Goal: Communication & Community: Ask a question

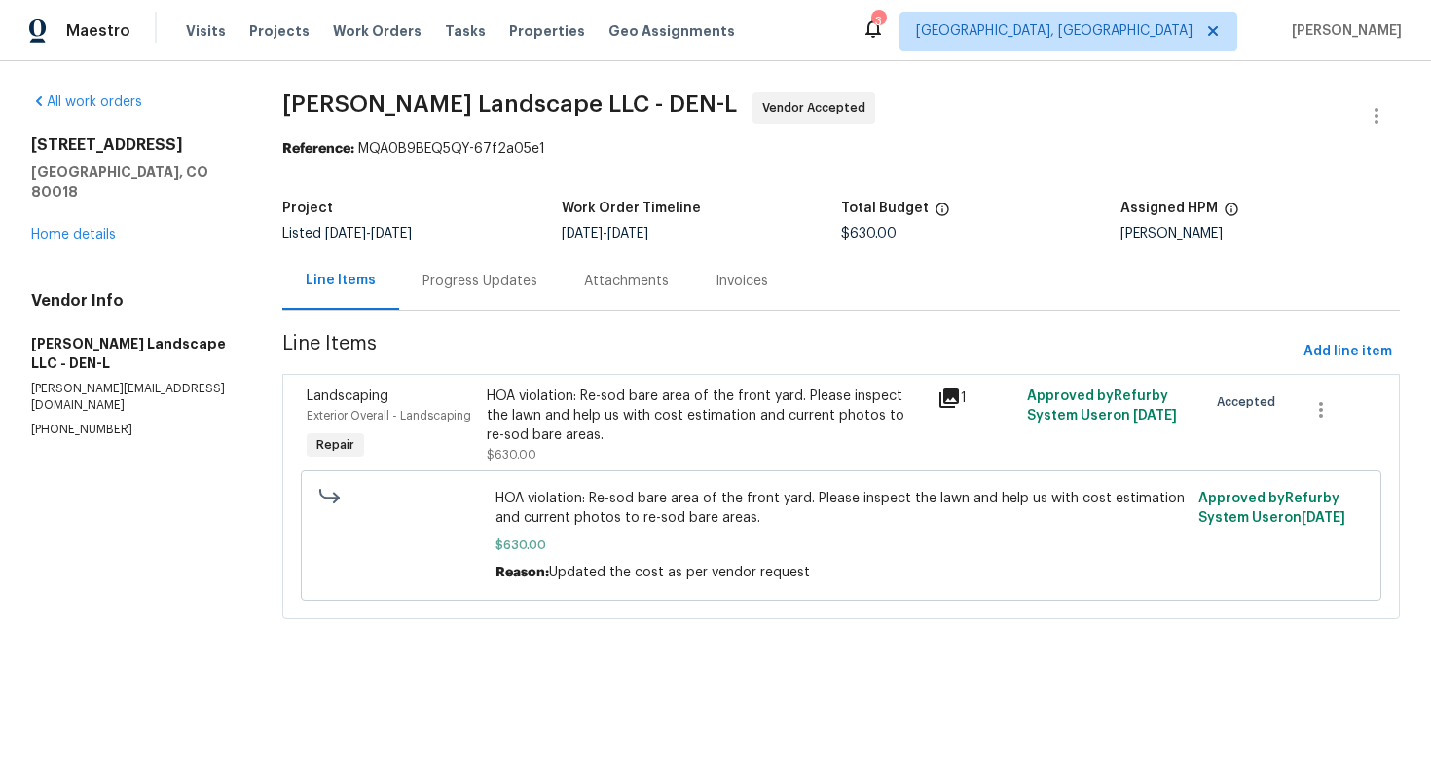
click at [446, 291] on div "Progress Updates" at bounding box center [480, 280] width 162 height 57
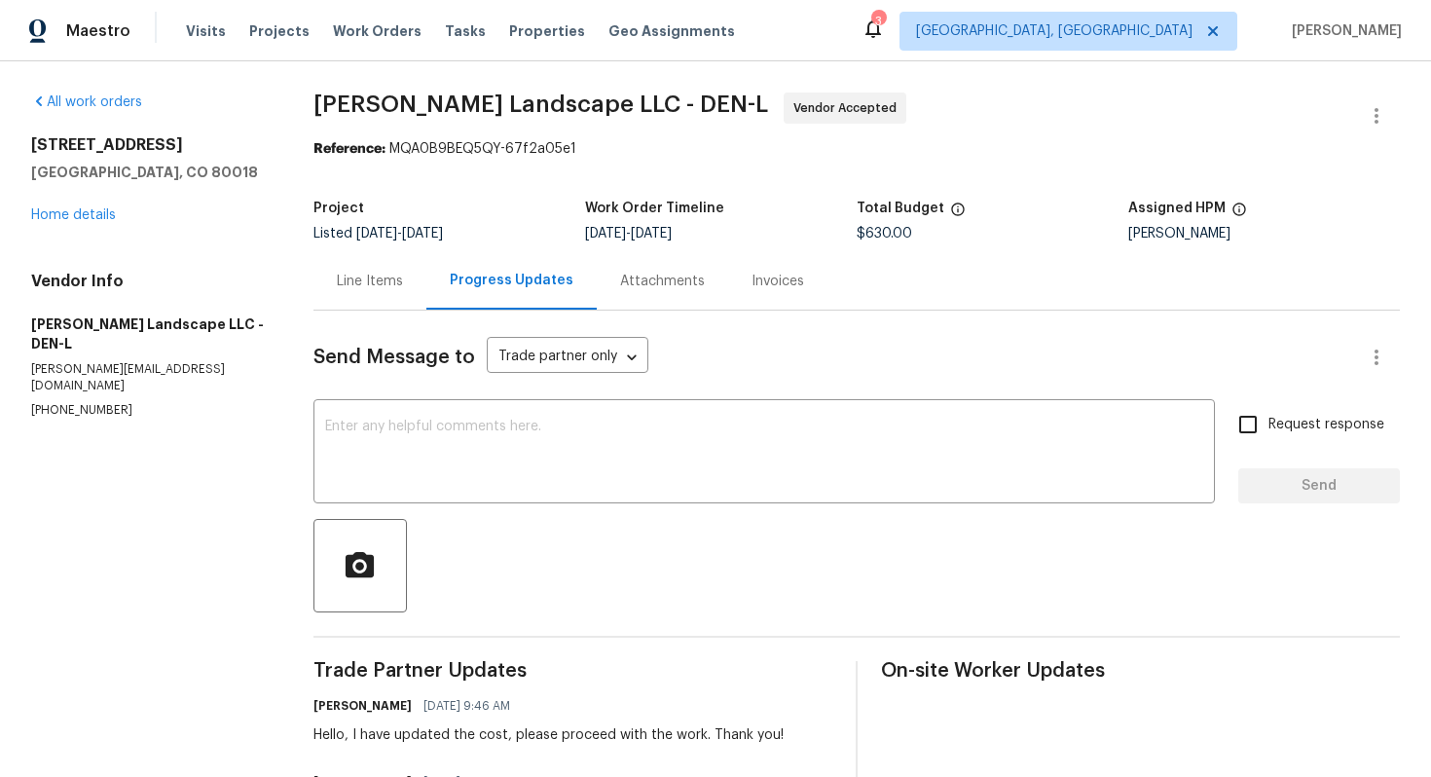
scroll to position [308, 0]
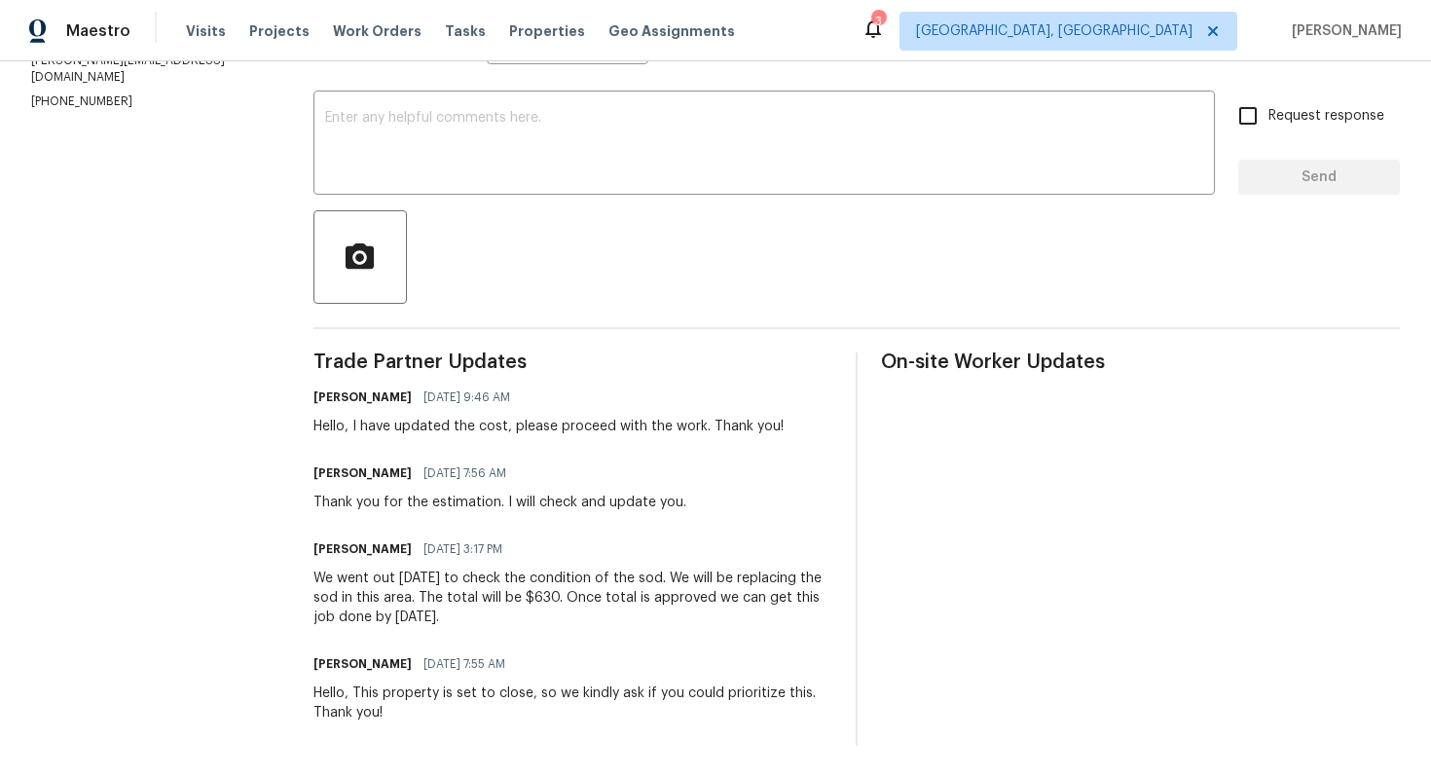
click at [426, 617] on div "We went out [DATE] to check the condition of the sod. We will be replacing the …" at bounding box center [572, 597] width 519 height 58
copy div "[DATE]"
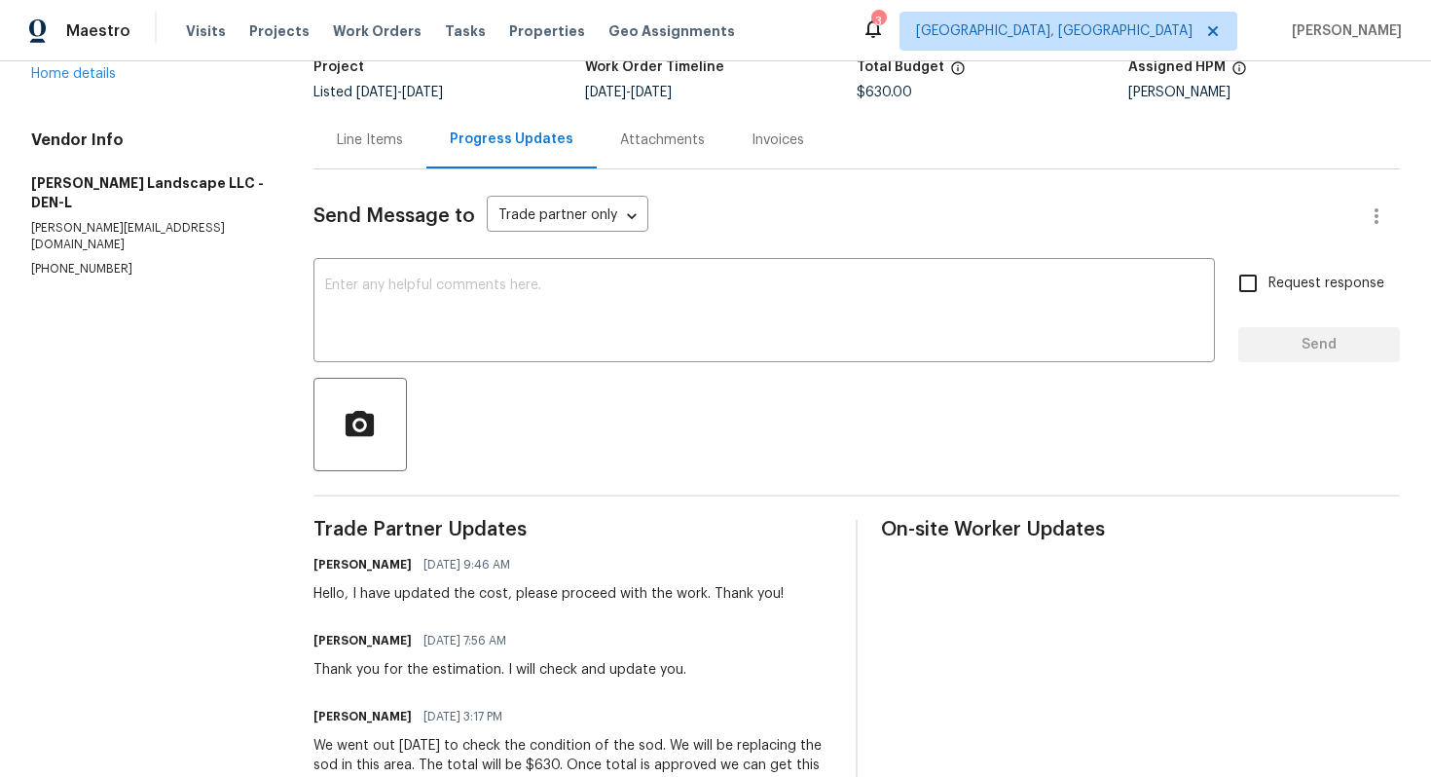
scroll to position [92, 0]
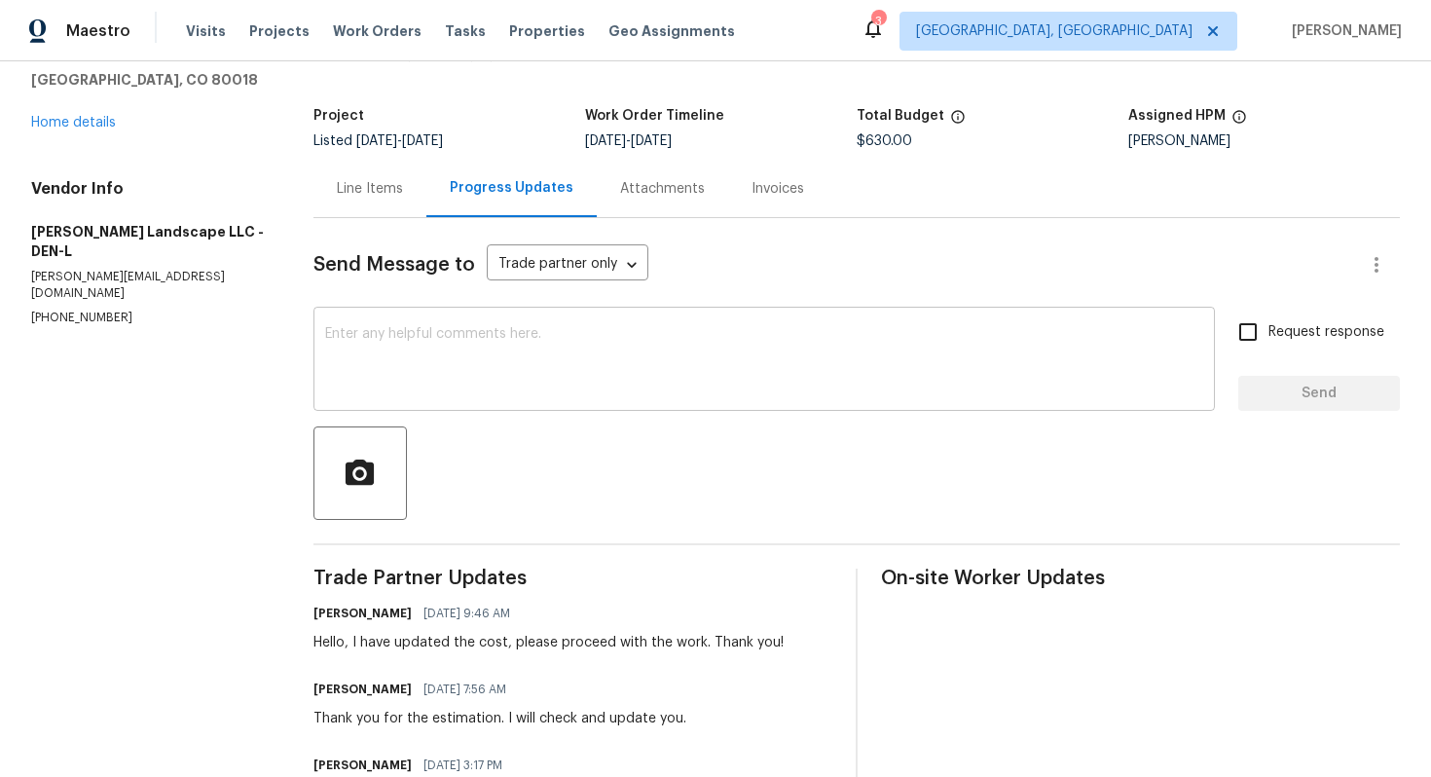
click at [538, 340] on textarea at bounding box center [764, 361] width 878 height 68
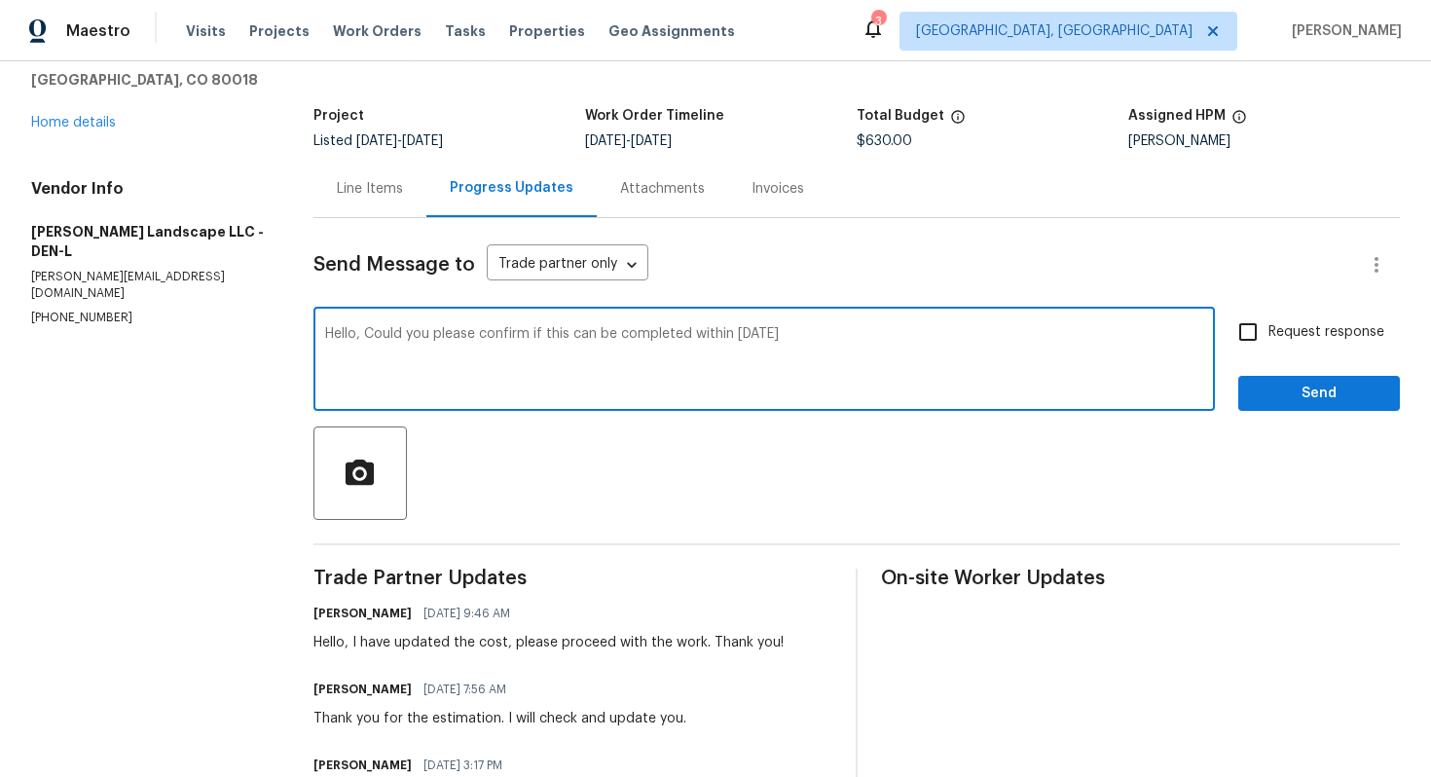
click at [804, 334] on textarea "Hello, Could you please confirm if this can be completed within [DATE]" at bounding box center [764, 361] width 878 height 68
type textarea "Hello, Could you please confirm if this can be completed within [DATE]? Thank y…"
click at [1267, 330] on input "Request response" at bounding box center [1247, 331] width 41 height 41
checkbox input "true"
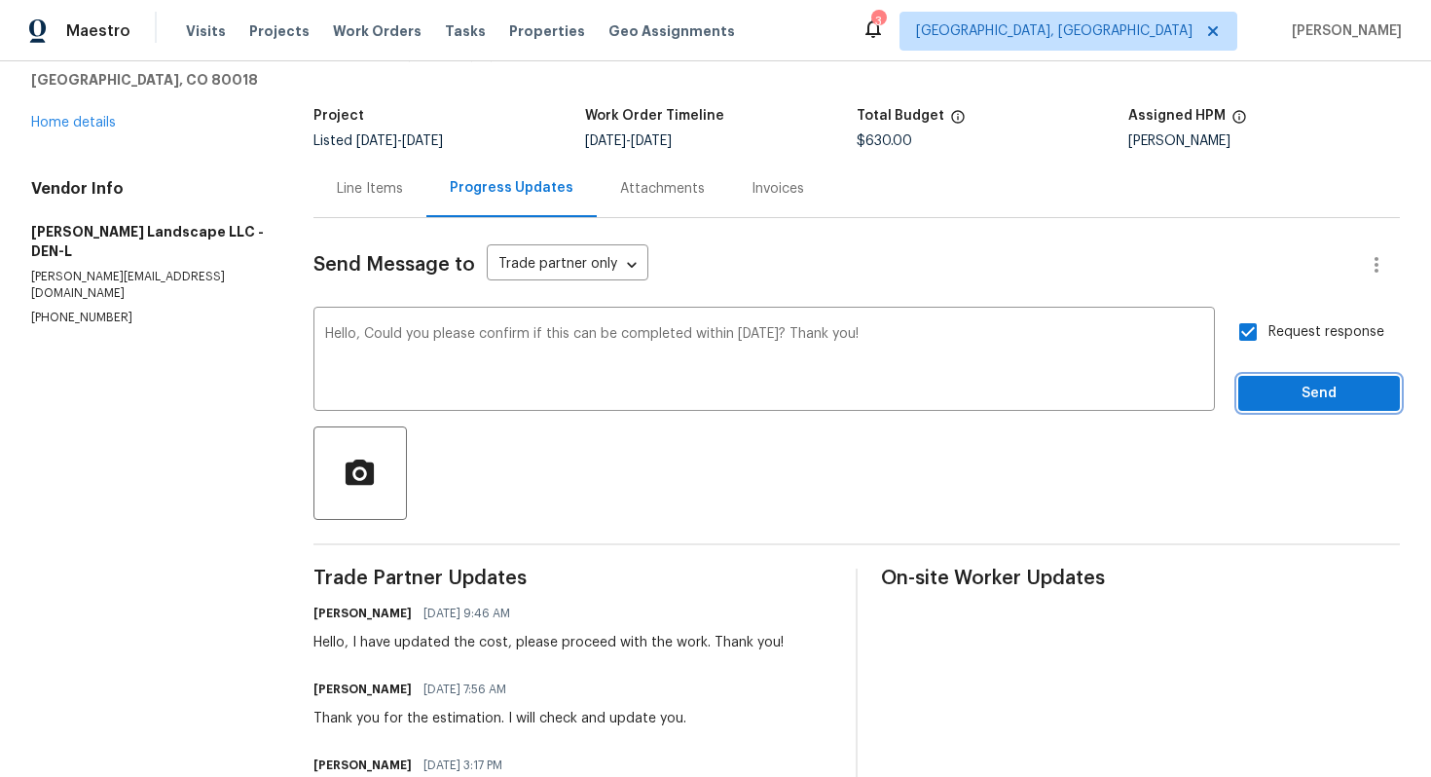
click at [1269, 388] on span "Send" at bounding box center [1318, 393] width 130 height 24
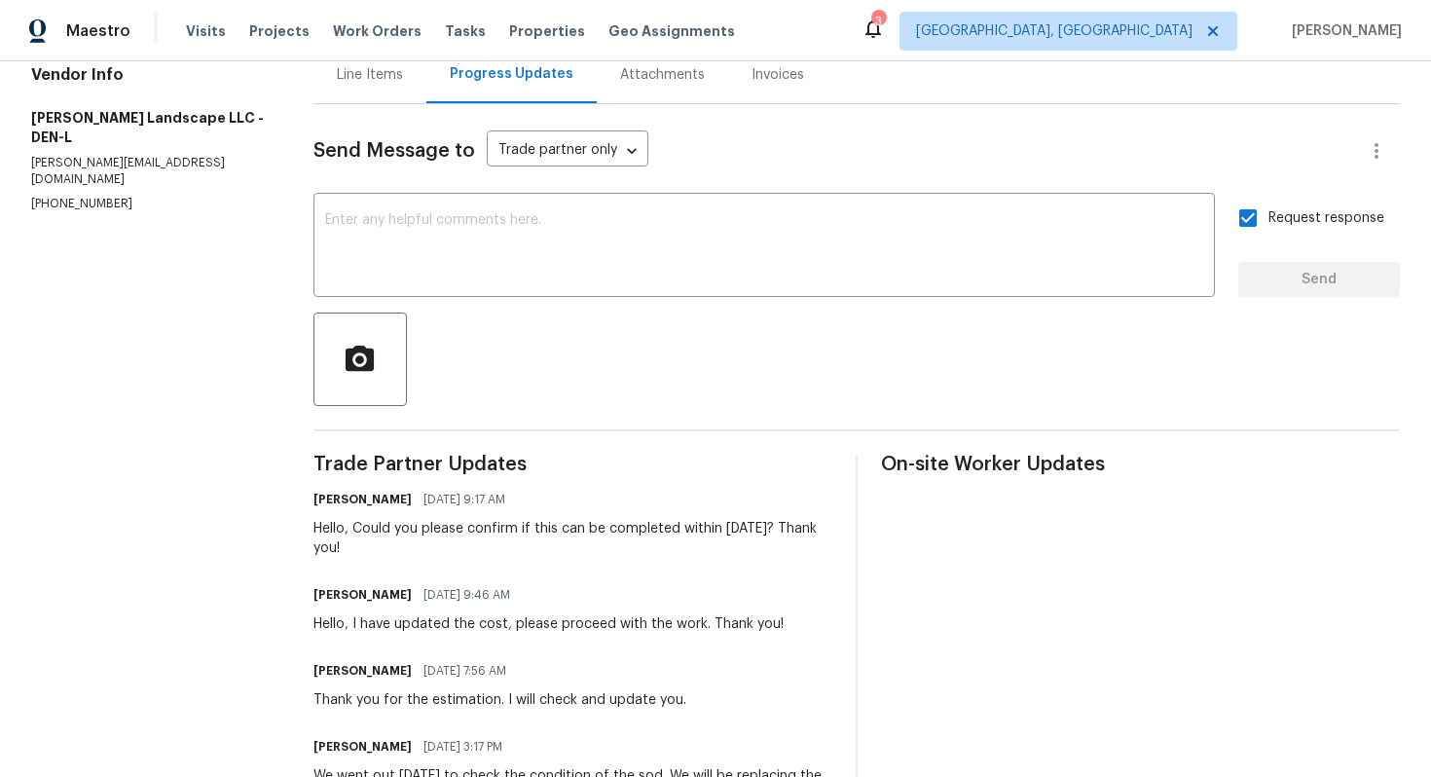
scroll to position [0, 0]
